Goal: Information Seeking & Learning: Learn about a topic

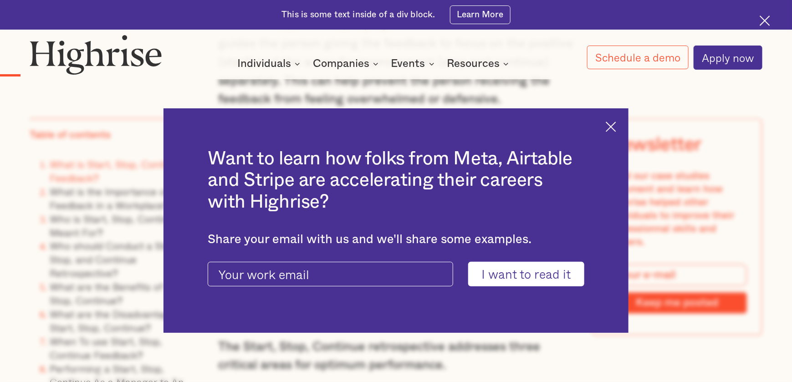
scroll to position [959, 0]
click at [616, 122] on img at bounding box center [611, 127] width 10 height 10
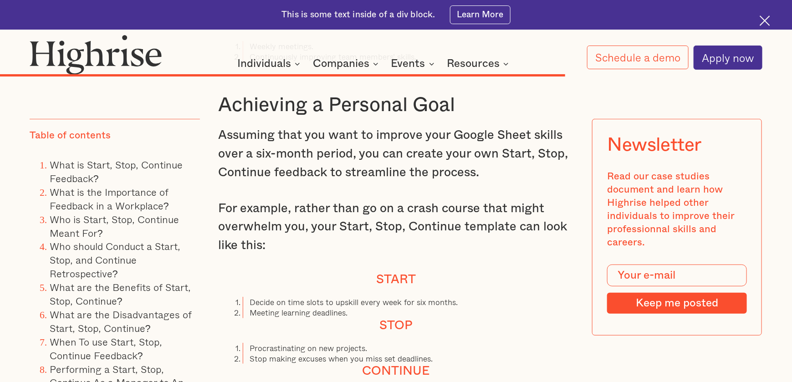
scroll to position [7243, 0]
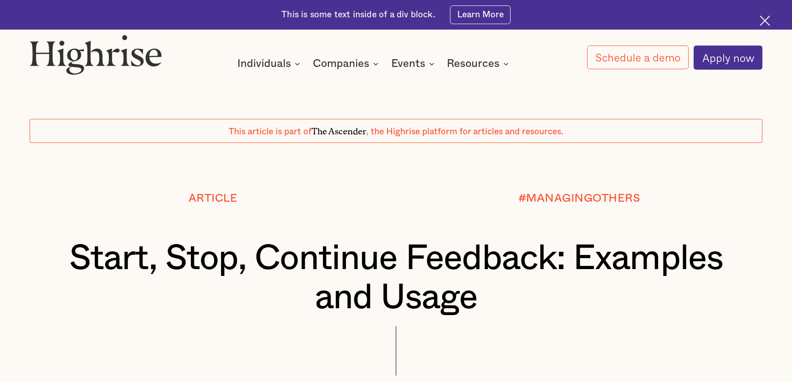
scroll to position [640, 0]
